Goal: Find specific page/section: Find specific page/section

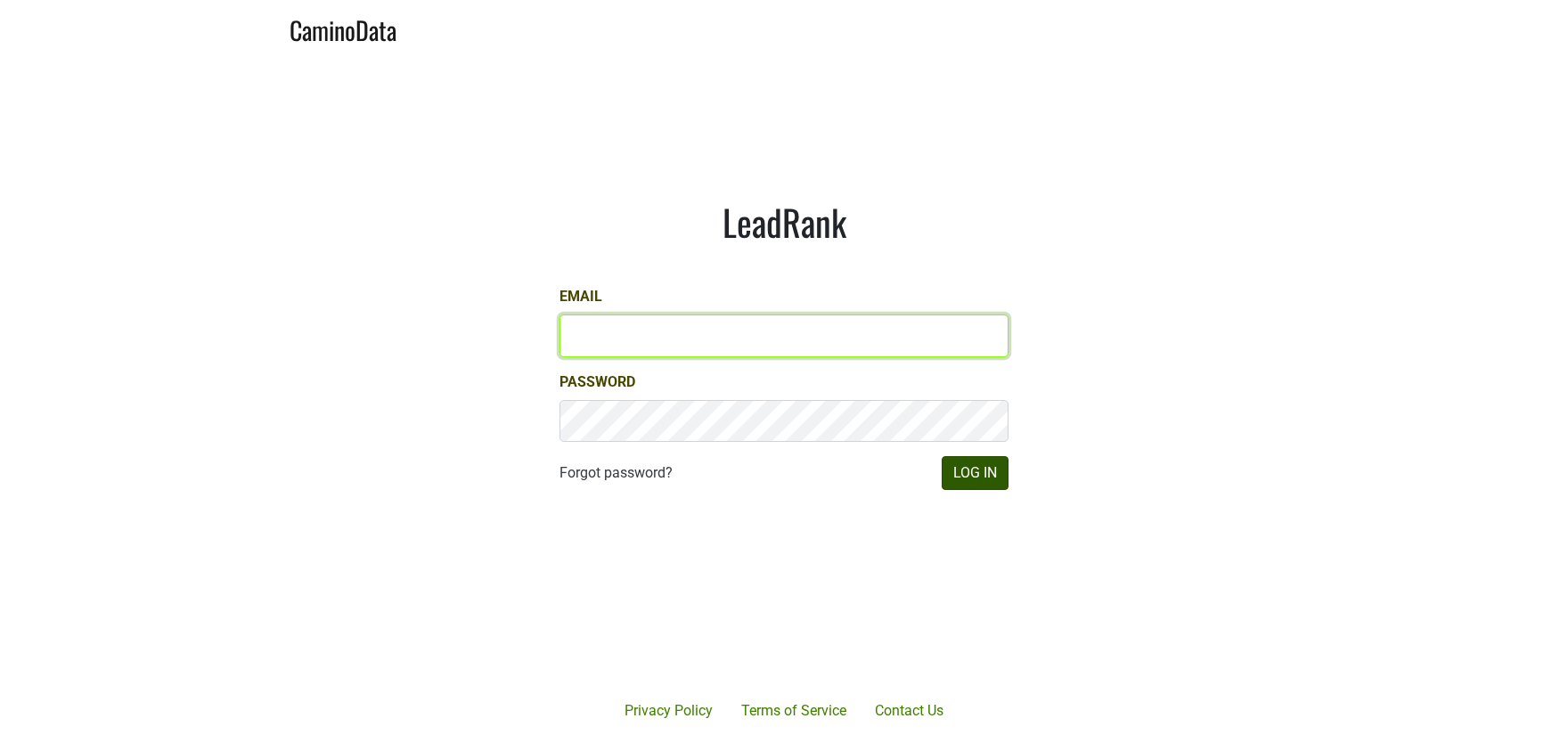
type input "[PERSON_NAME][EMAIL_ADDRESS][DOMAIN_NAME]"
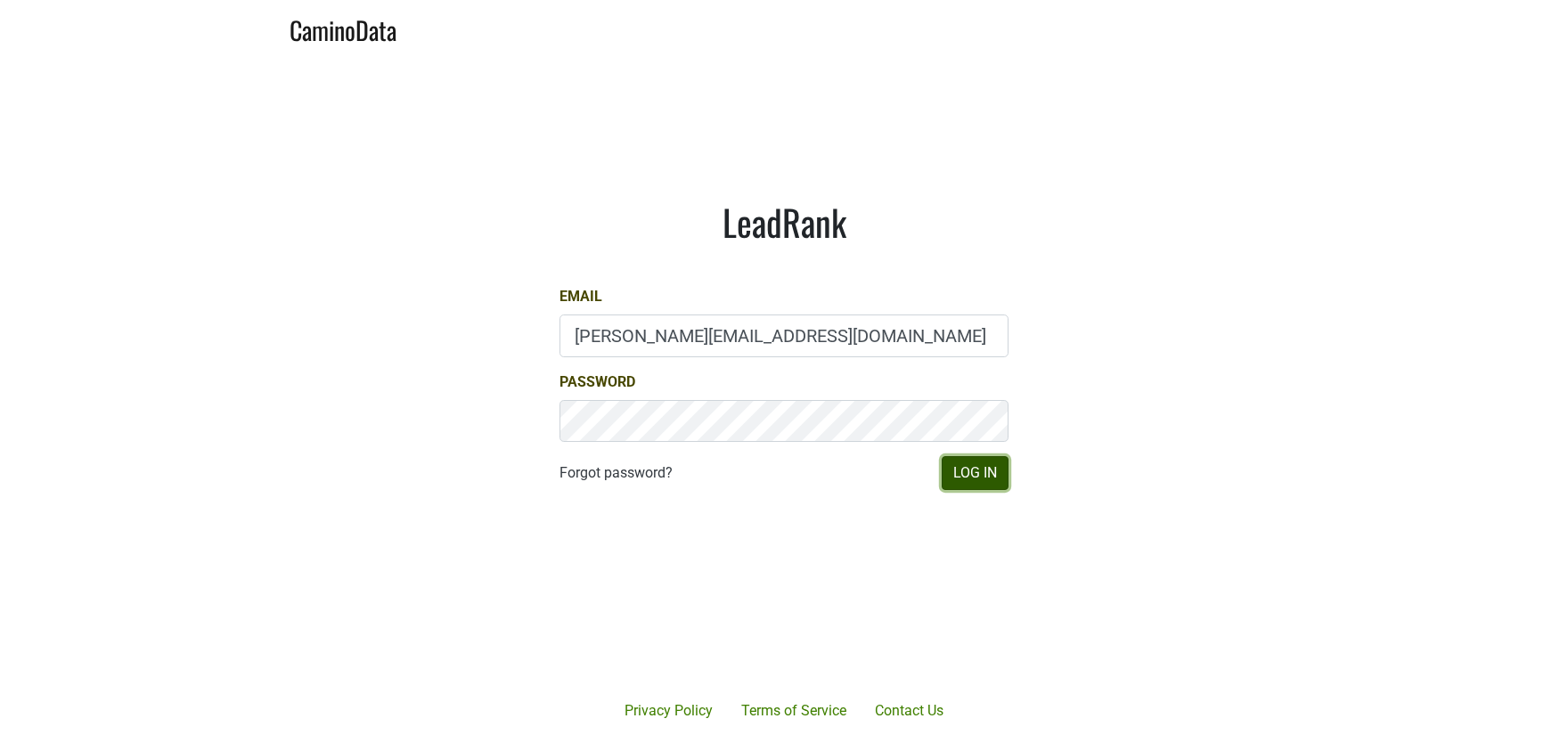
click at [984, 478] on button "Log In" at bounding box center [975, 473] width 67 height 33
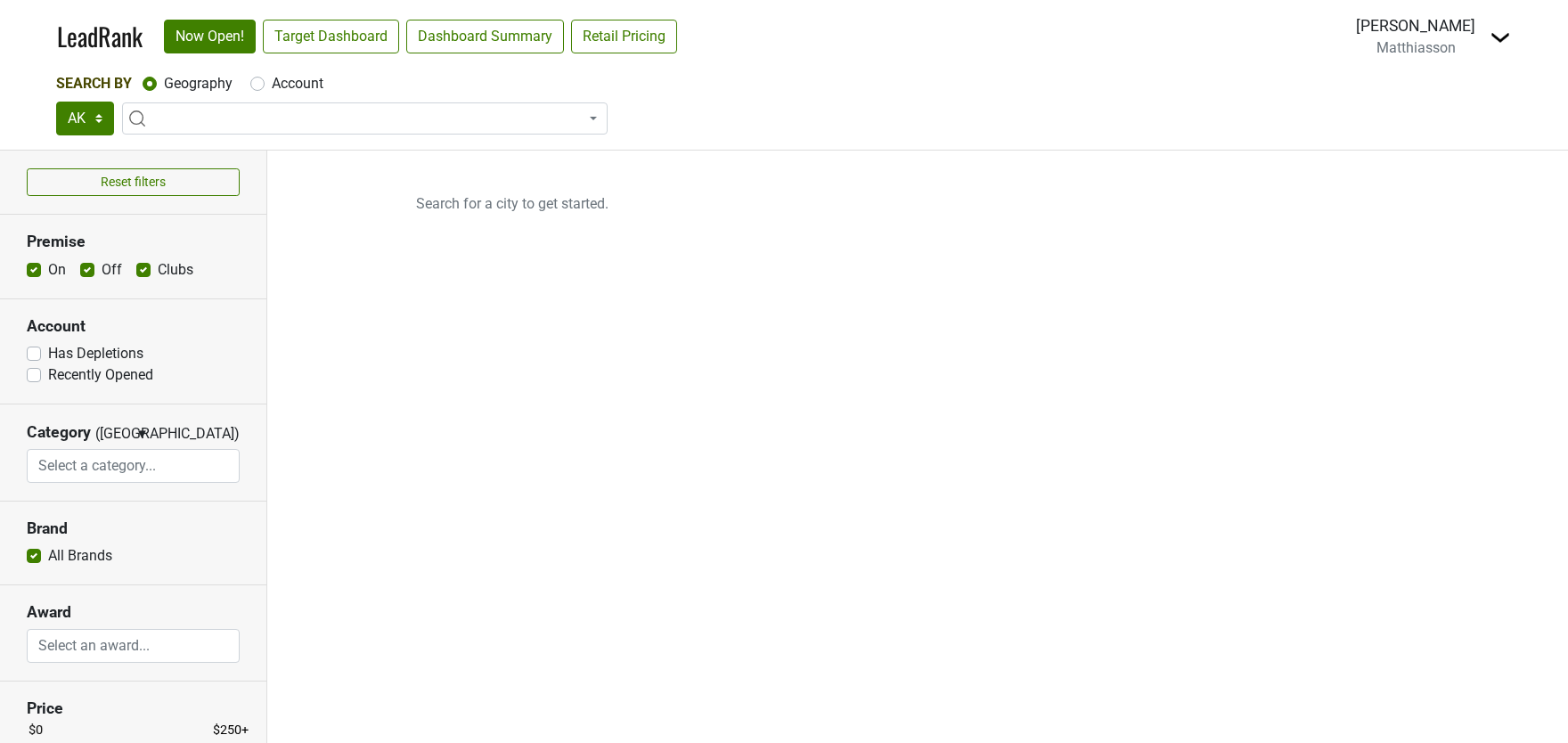
select select "[GEOGRAPHIC_DATA]"
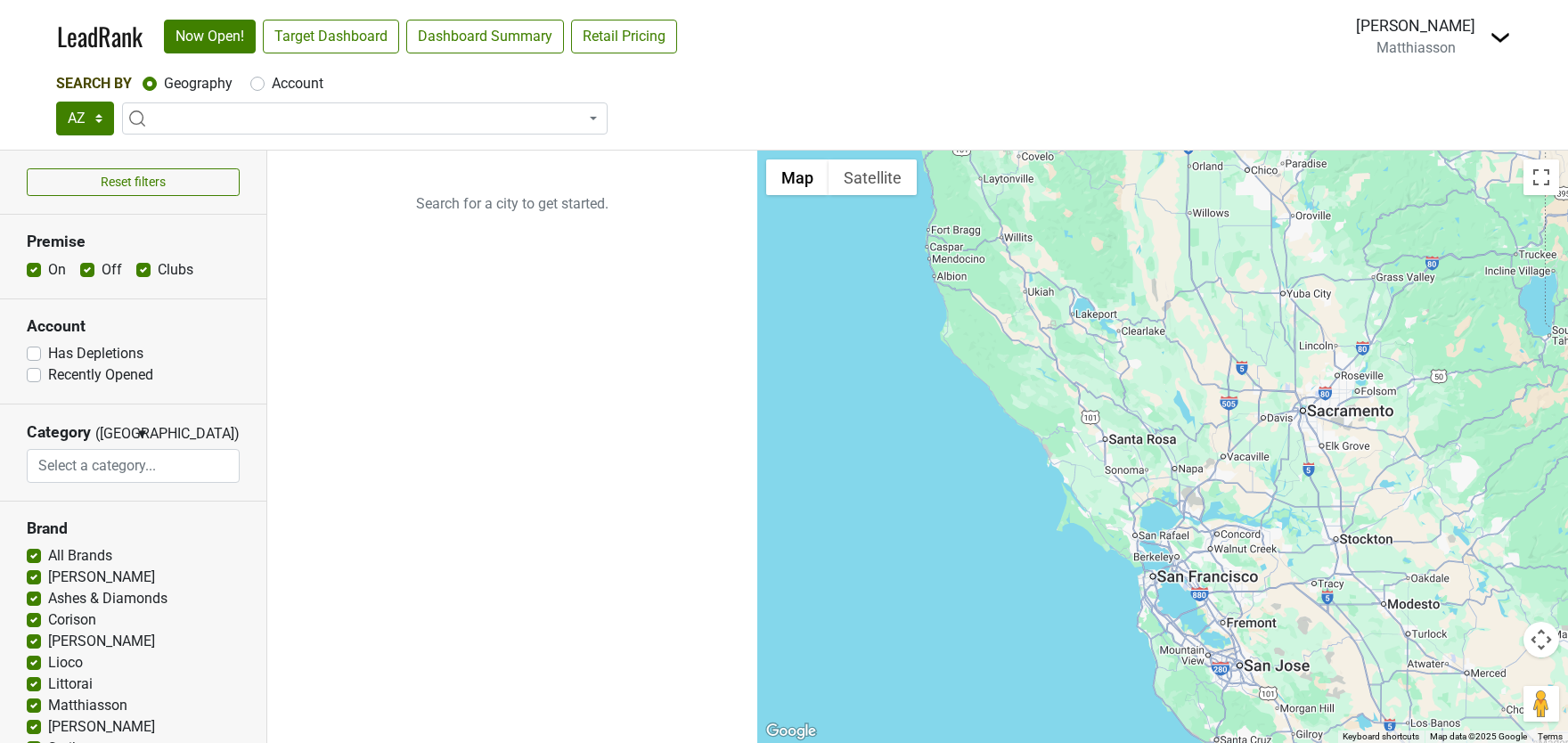
click at [291, 109] on span at bounding box center [365, 118] width 486 height 32
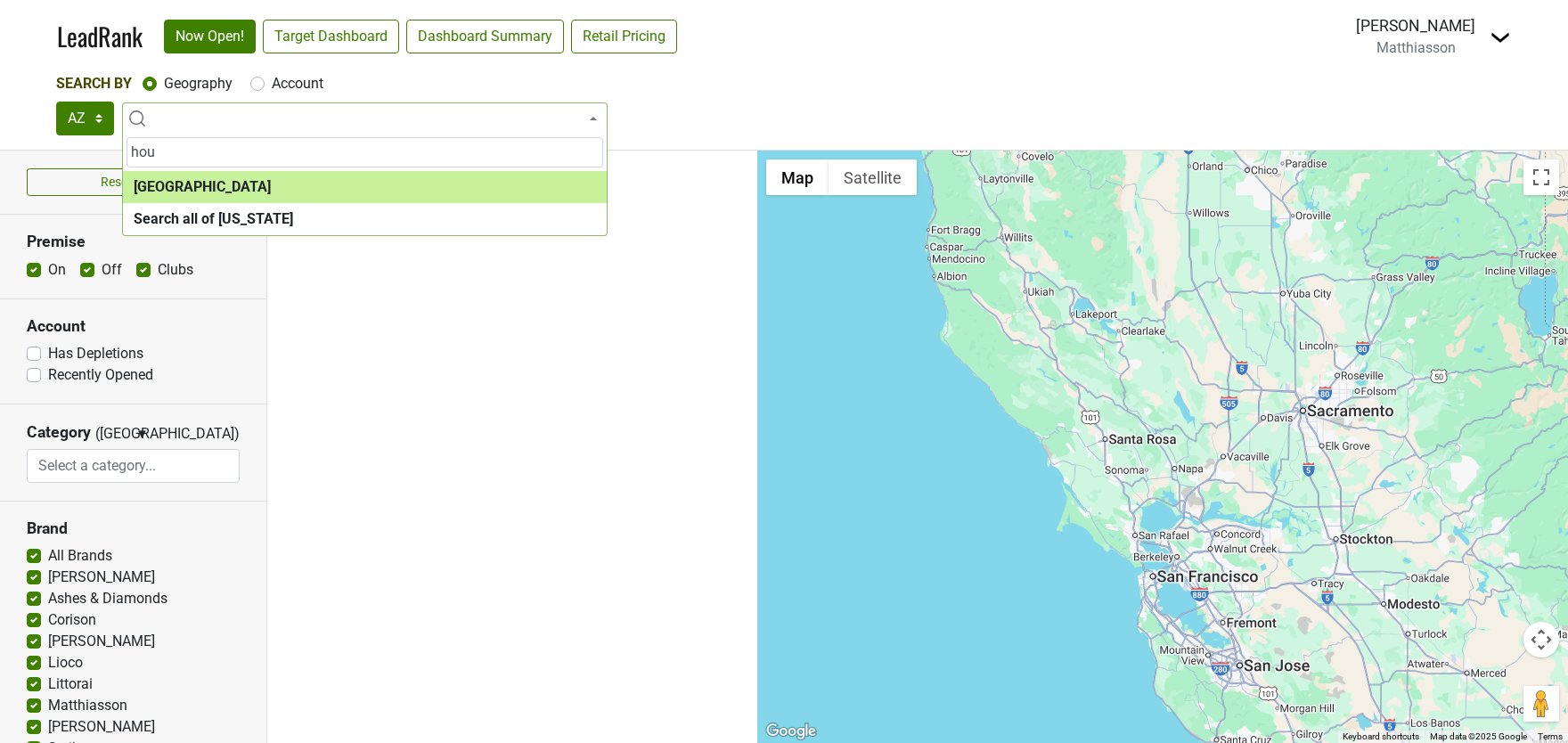
type input "hou"
select select "1108"
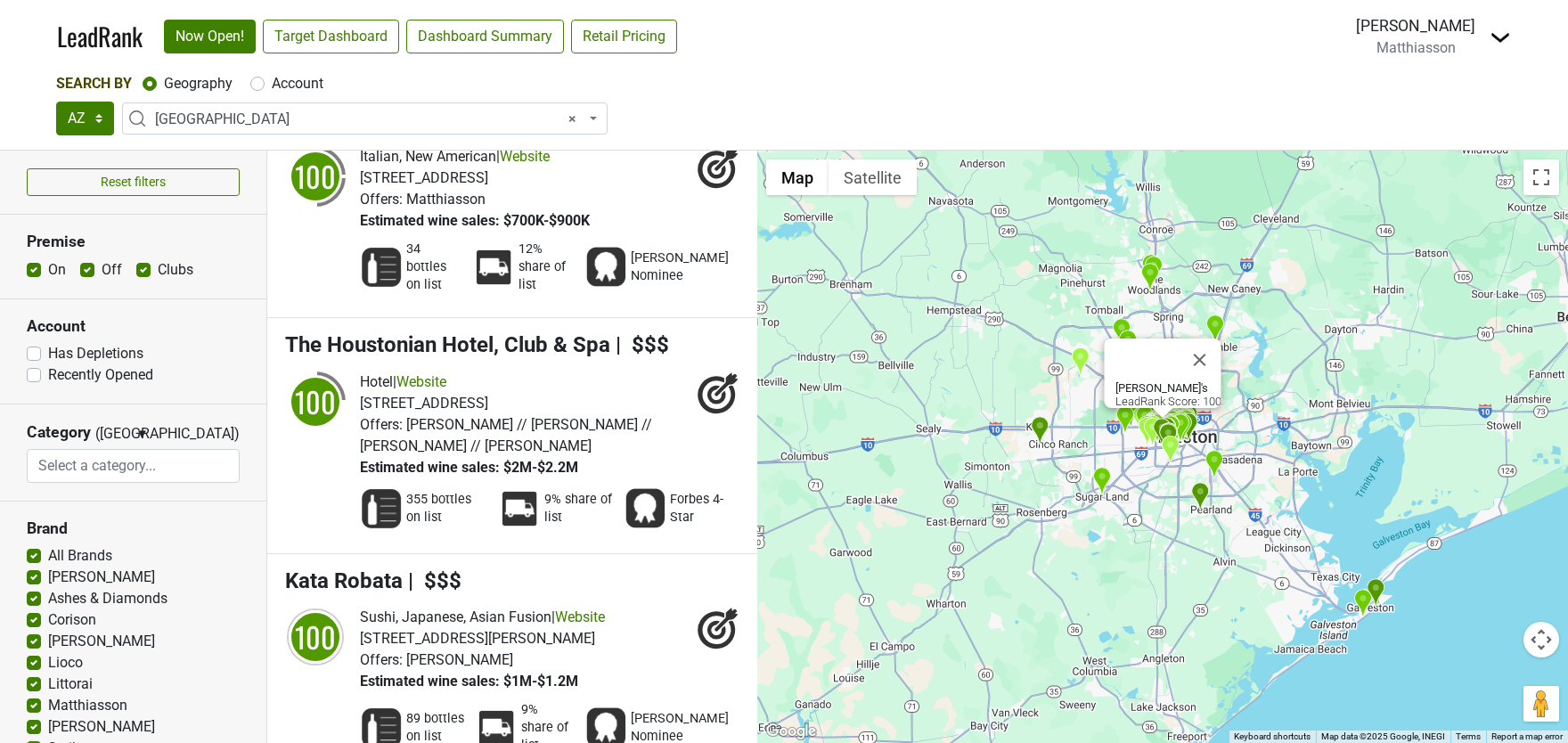
scroll to position [5, 0]
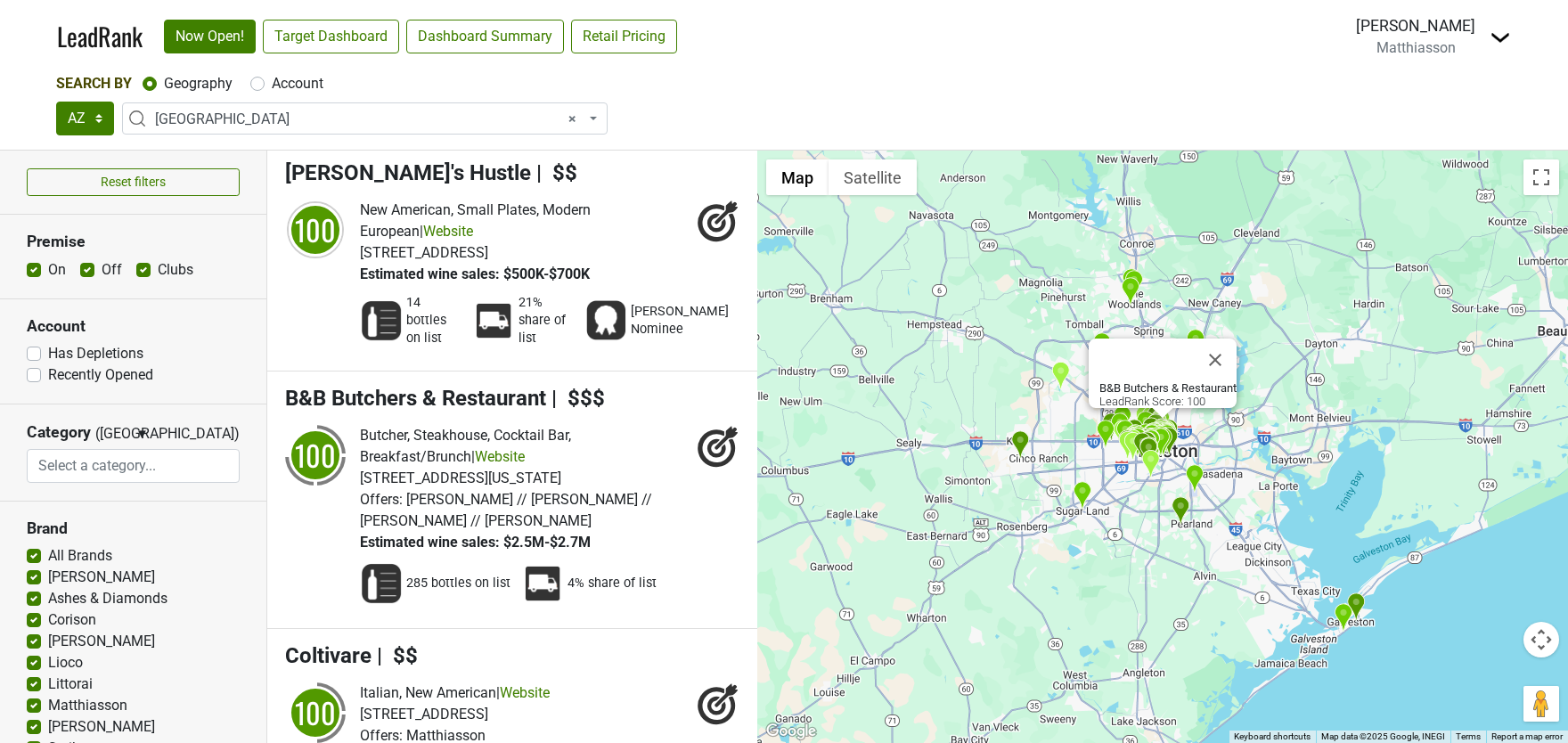
click at [48, 349] on label "Has Depletions" at bounding box center [95, 353] width 95 height 21
click at [36, 349] on input "Has Depletions" at bounding box center [33, 351] width 14 height 18
checkbox input "true"
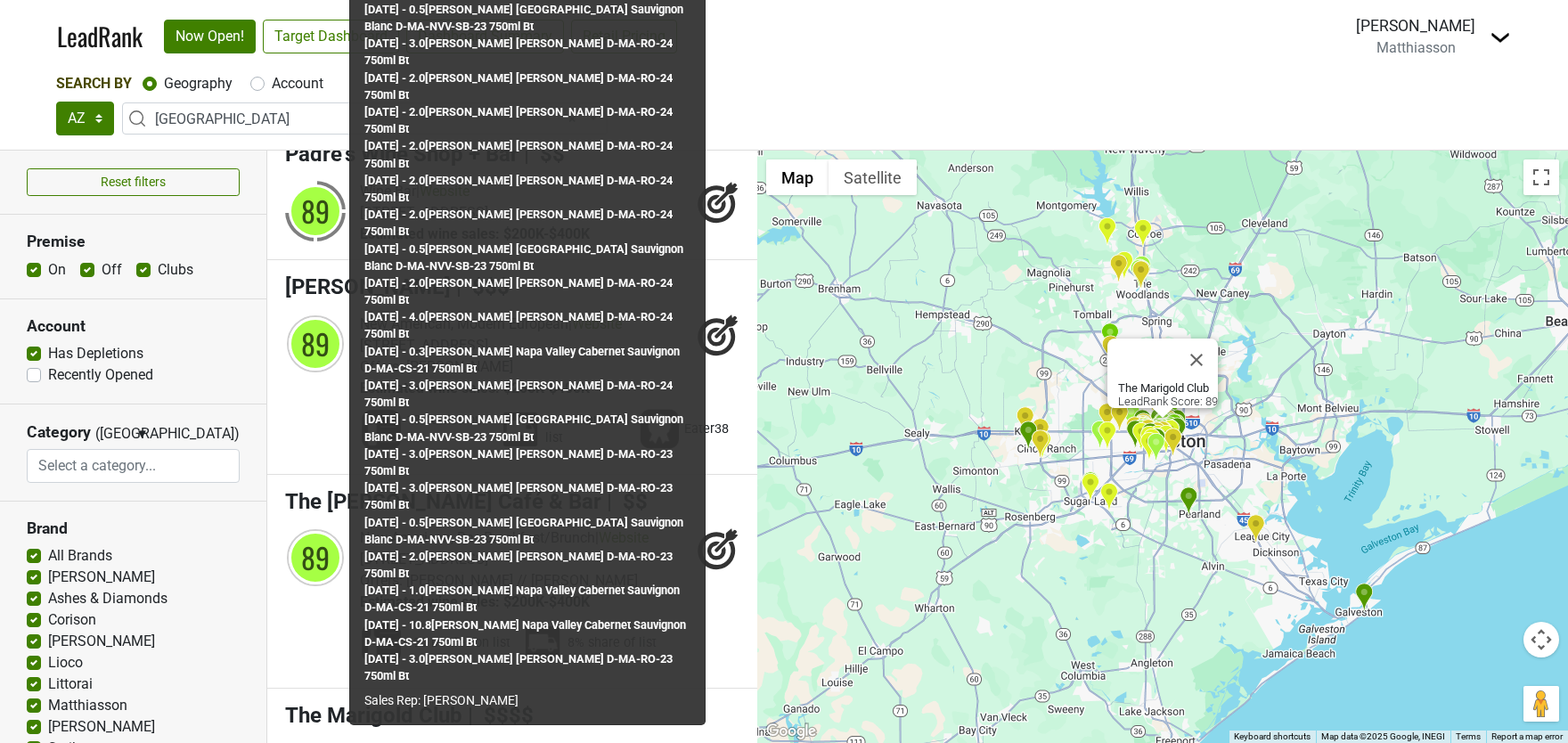
scroll to position [8760, 0]
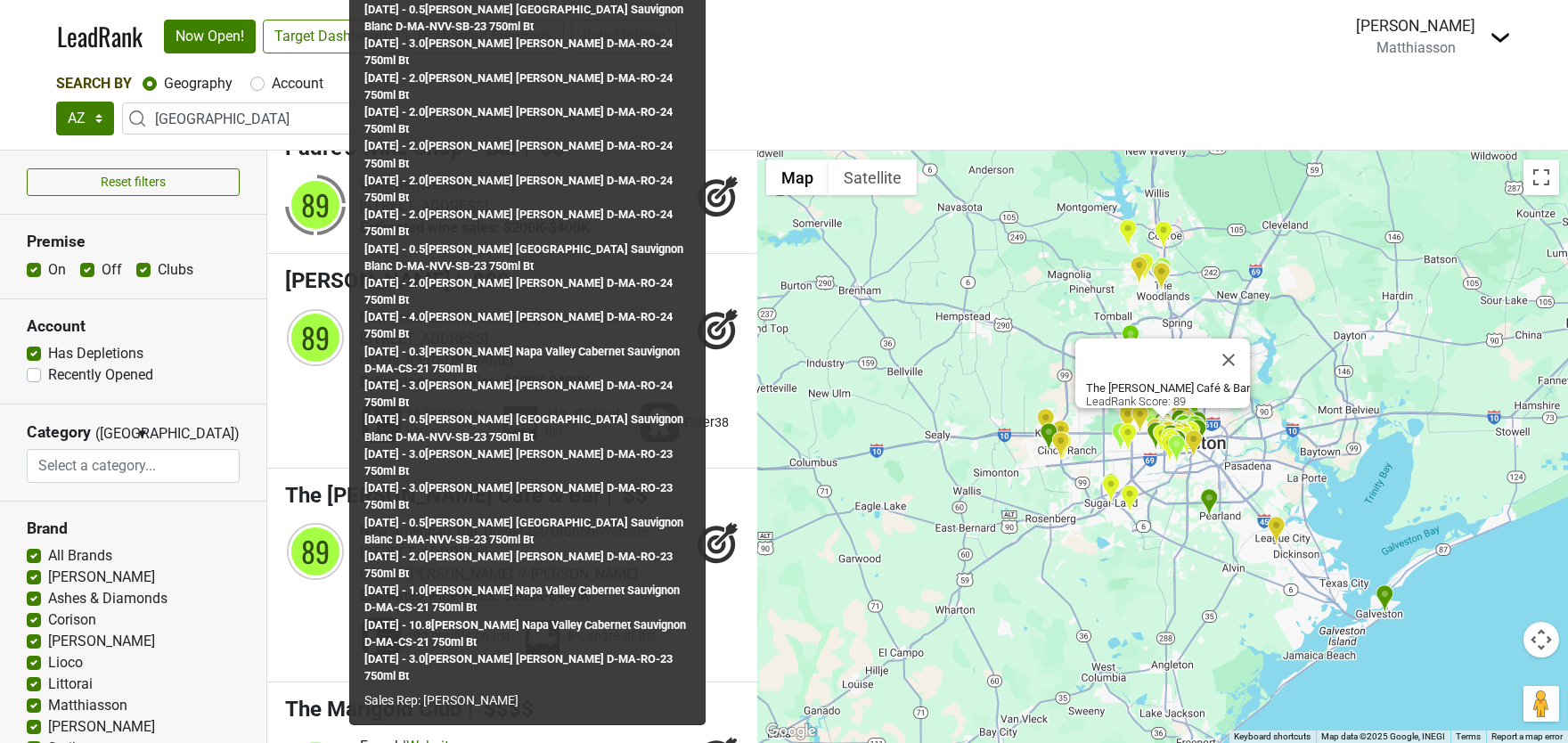
click at [308, 521] on div "89 New American, Bar, Breakfast/Brunch | Website [STREET_ADDRESS]" at bounding box center [513, 594] width 455 height 146
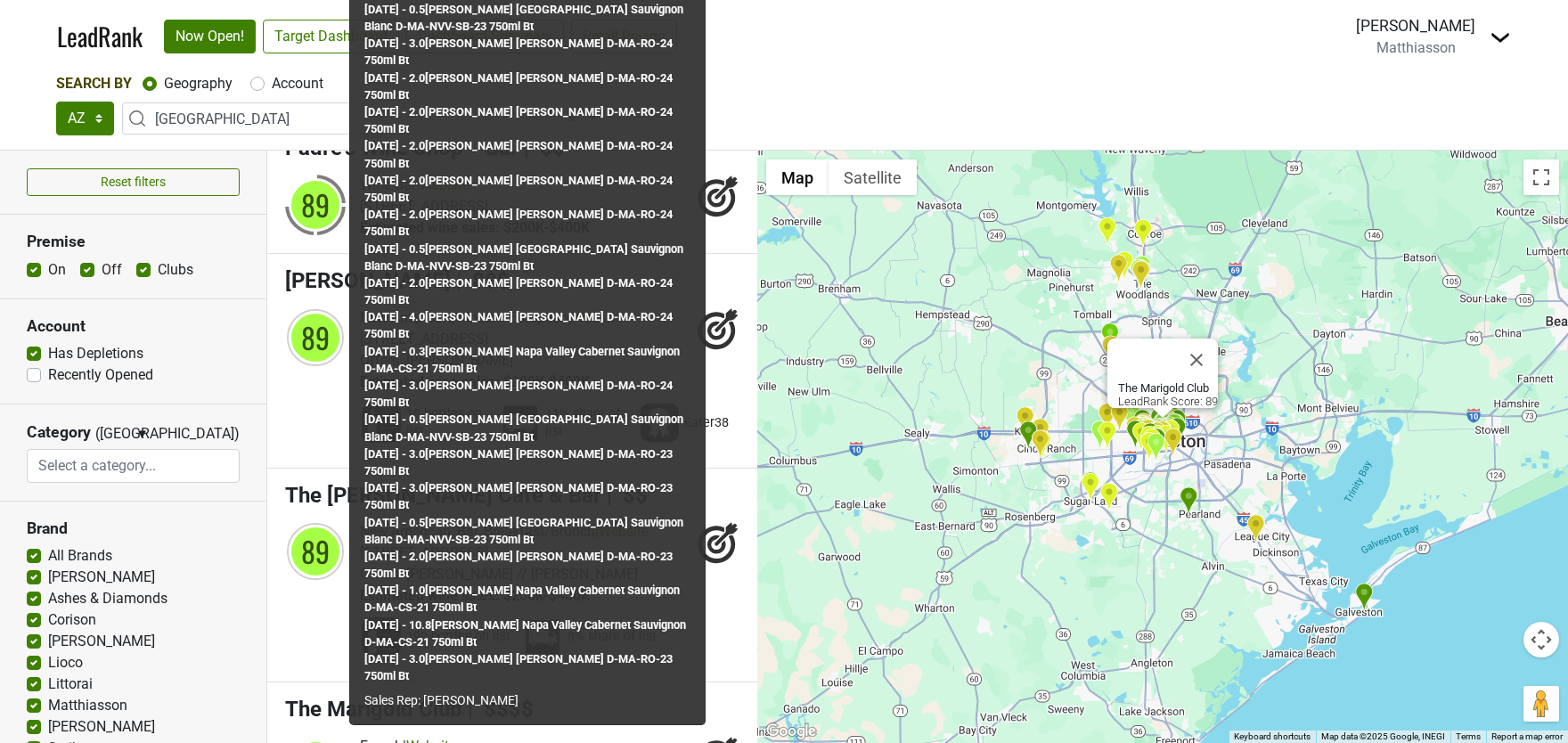
click at [975, 71] on nav "LeadRank Now Open! Target Dashboard Dashboard Summary Retail Pricing Loading...…" at bounding box center [784, 36] width 1483 height 74
click at [766, 98] on div "Search By Geography Account TX AZ OK Greater [GEOGRAPHIC_DATA] × [GEOGRAPHIC_DA…" at bounding box center [784, 104] width 1456 height 62
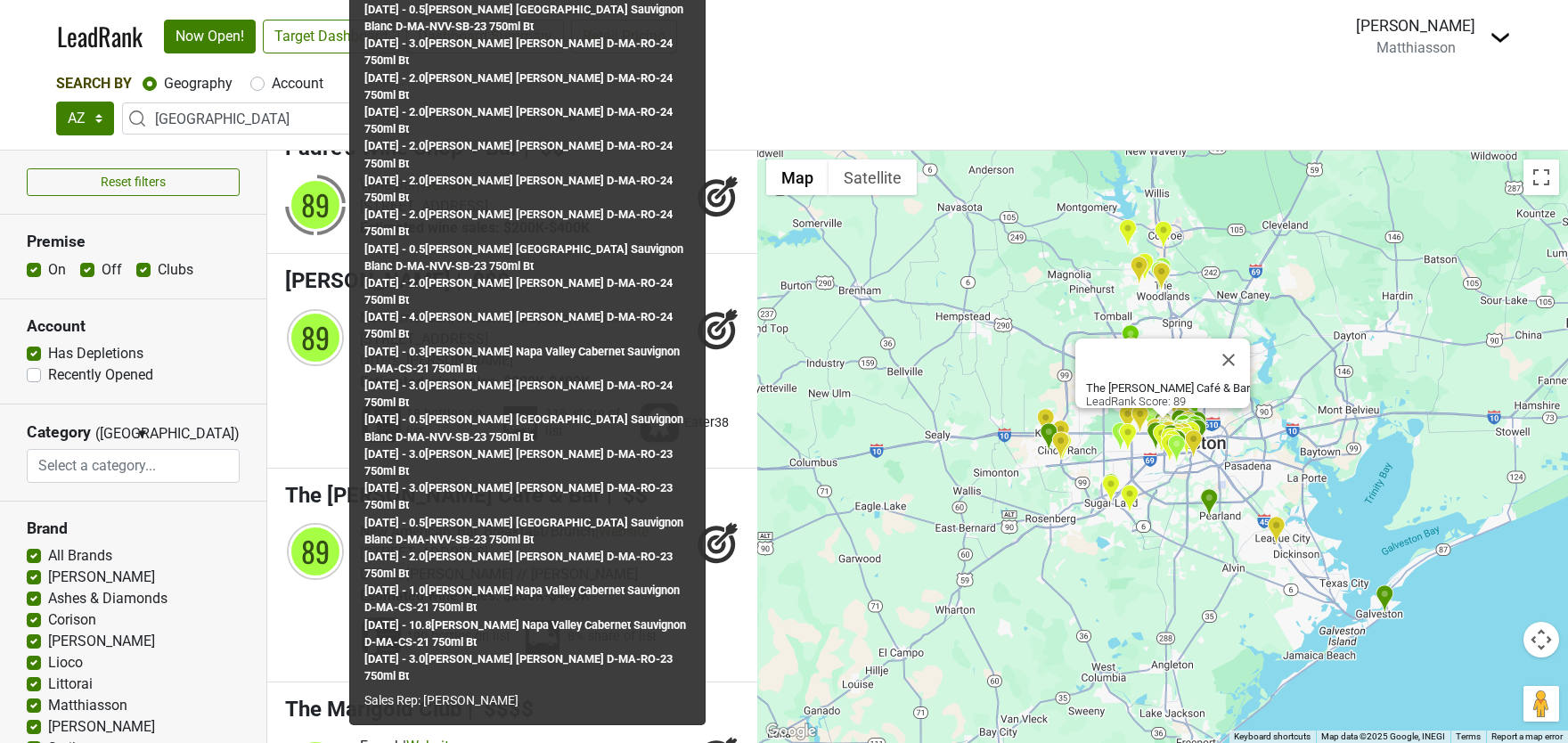
click at [257, 223] on section "Premise On Off Clubs" at bounding box center [133, 257] width 266 height 84
click at [308, 521] on div "89 New American, Bar, Breakfast/Brunch | Website [STREET_ADDRESS]" at bounding box center [513, 594] width 455 height 146
click at [101, 269] on label "Off" at bounding box center [111, 270] width 20 height 21
click at [85, 269] on input "Off" at bounding box center [87, 268] width 14 height 18
checkbox input "false"
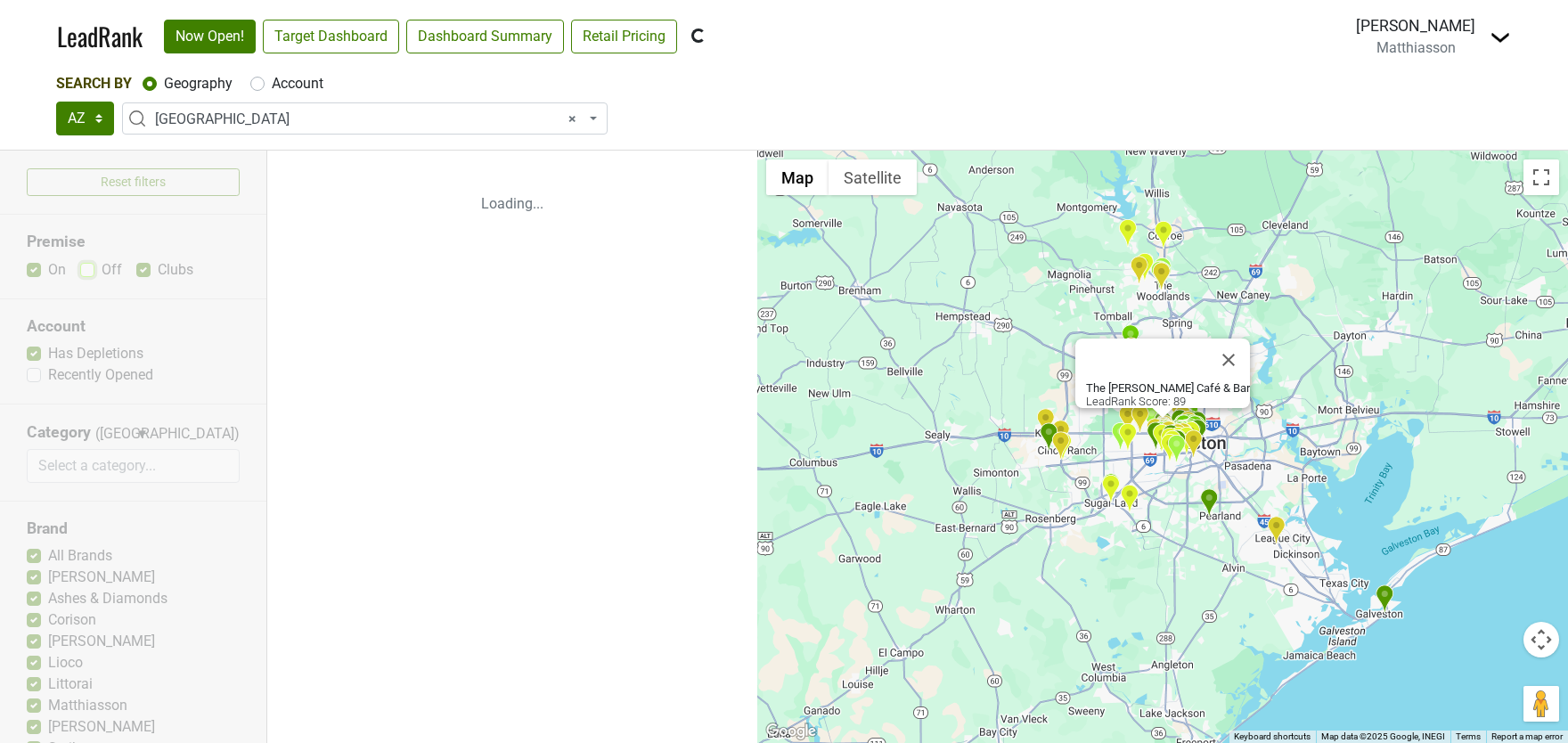
scroll to position [0, 0]
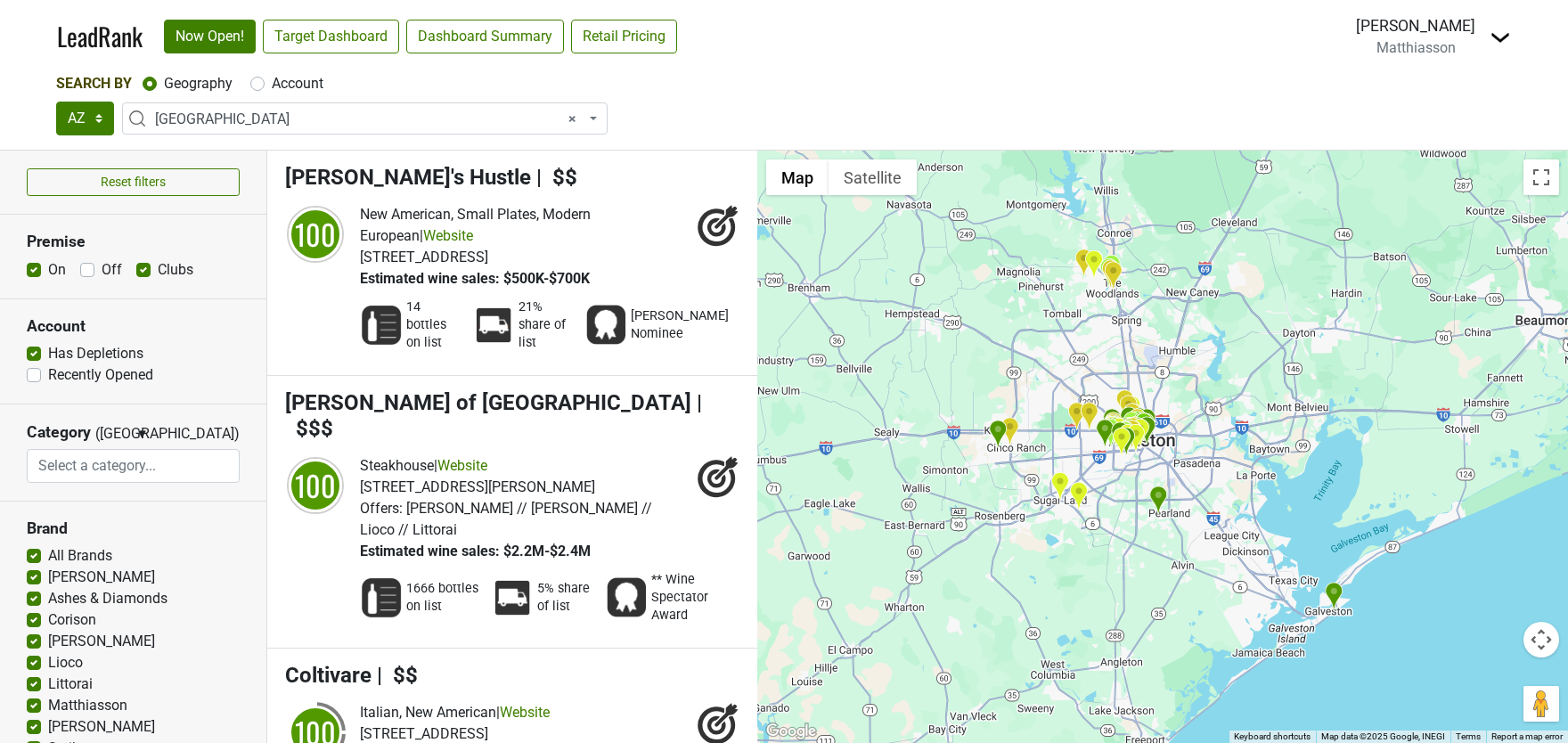
click at [158, 267] on label "Clubs" at bounding box center [175, 270] width 35 height 21
click at [141, 267] on input "Clubs" at bounding box center [143, 268] width 14 height 18
checkbox input "false"
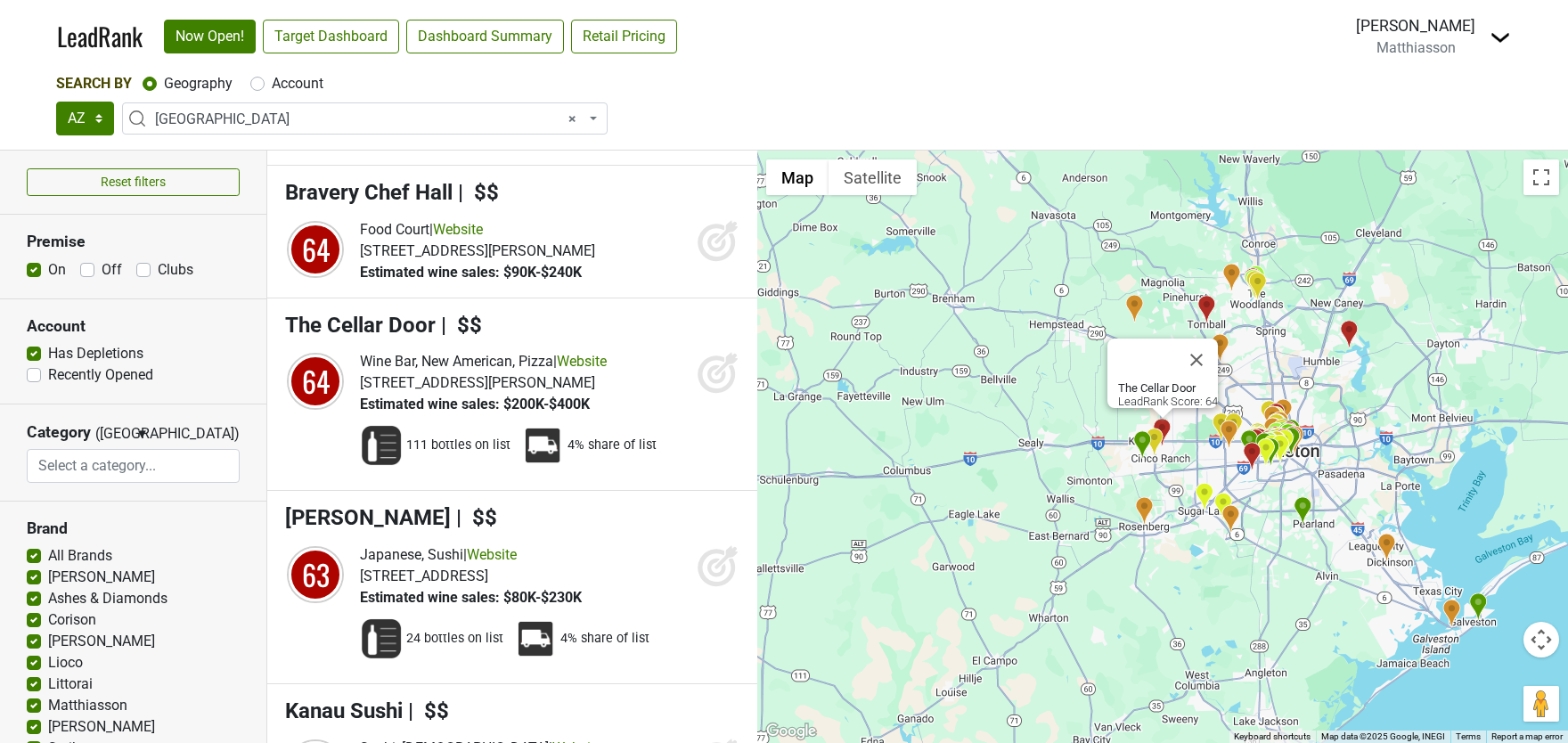
scroll to position [18911, 0]
